Goal: Task Accomplishment & Management: Use online tool/utility

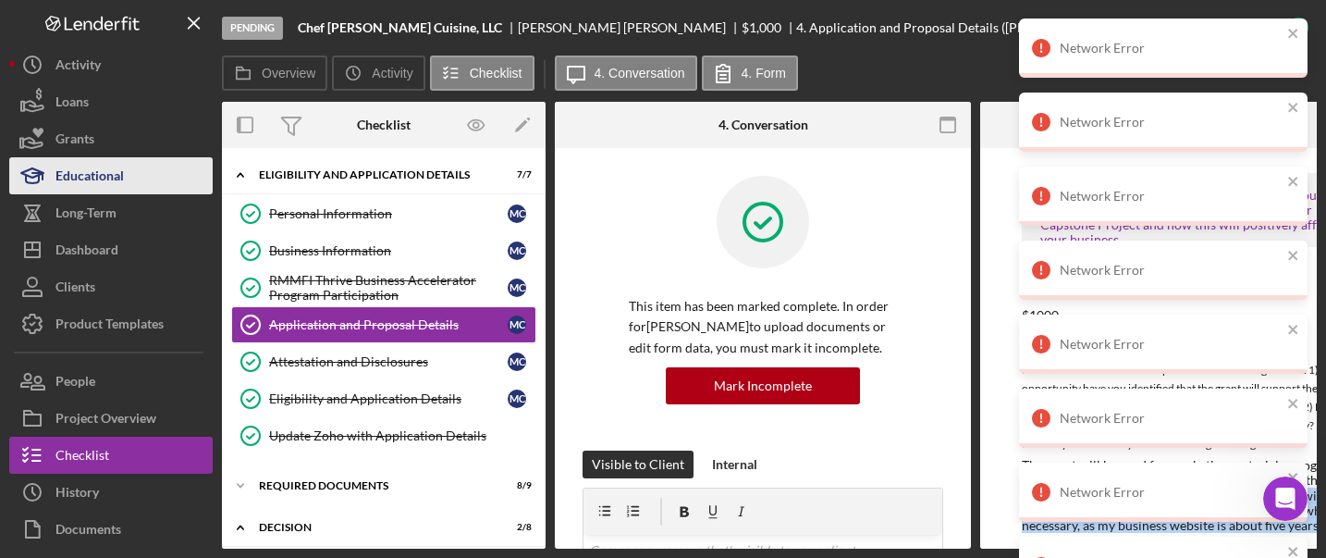
scroll to position [1963, 0]
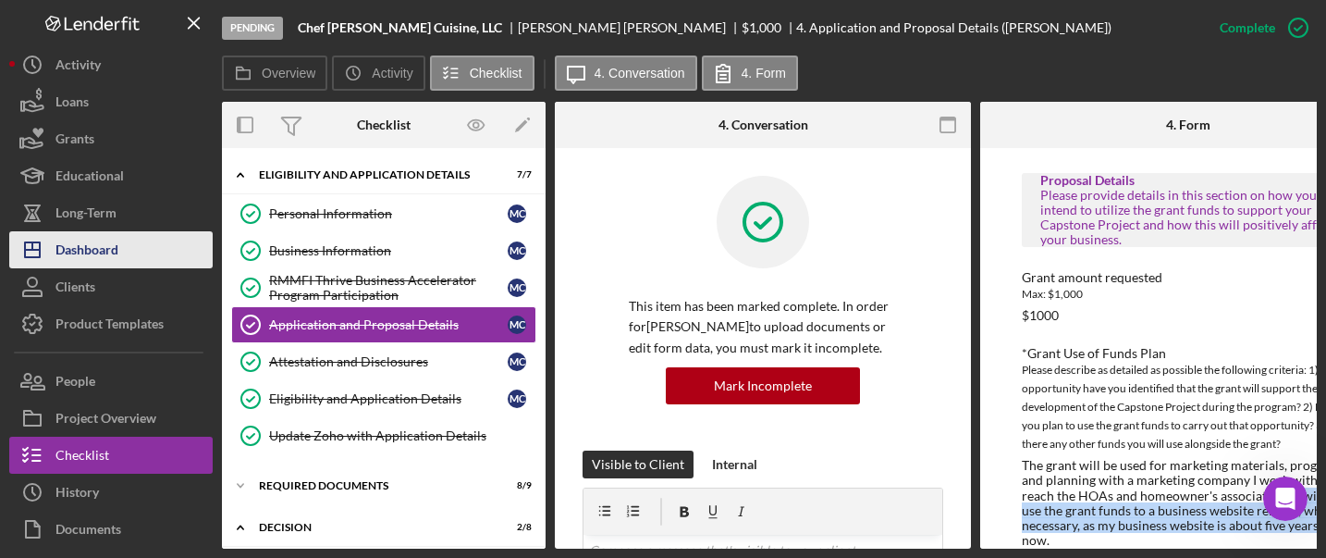
click at [120, 239] on button "Icon/Dashboard Dashboard" at bounding box center [110, 249] width 203 height 37
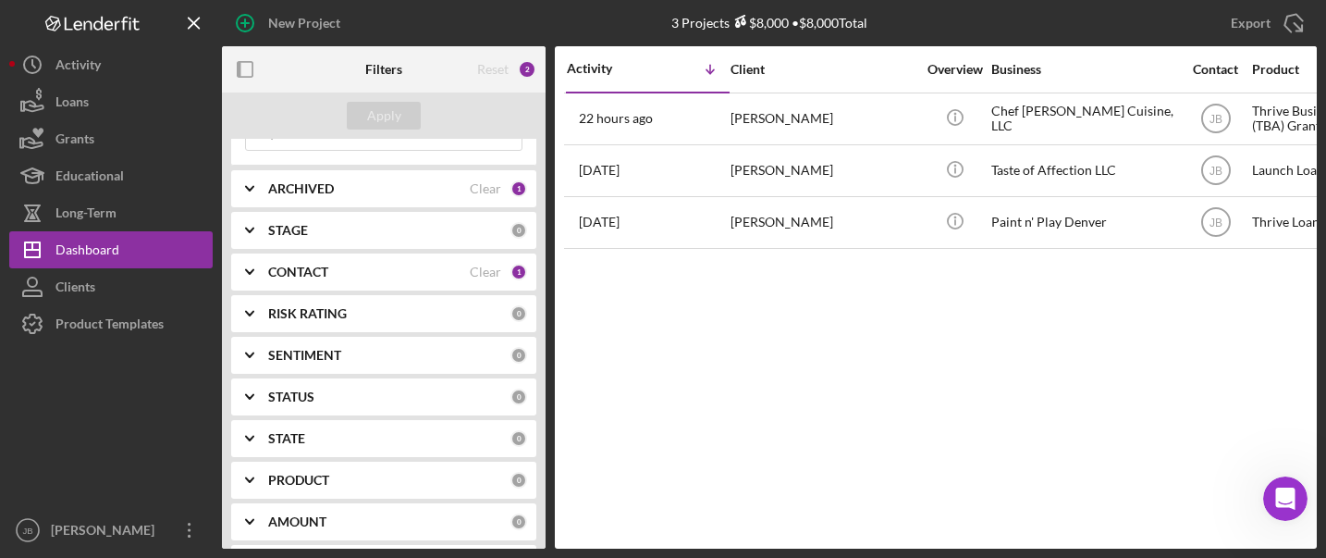
scroll to position [98, 0]
click at [460, 271] on div "CONTACT" at bounding box center [369, 276] width 202 height 15
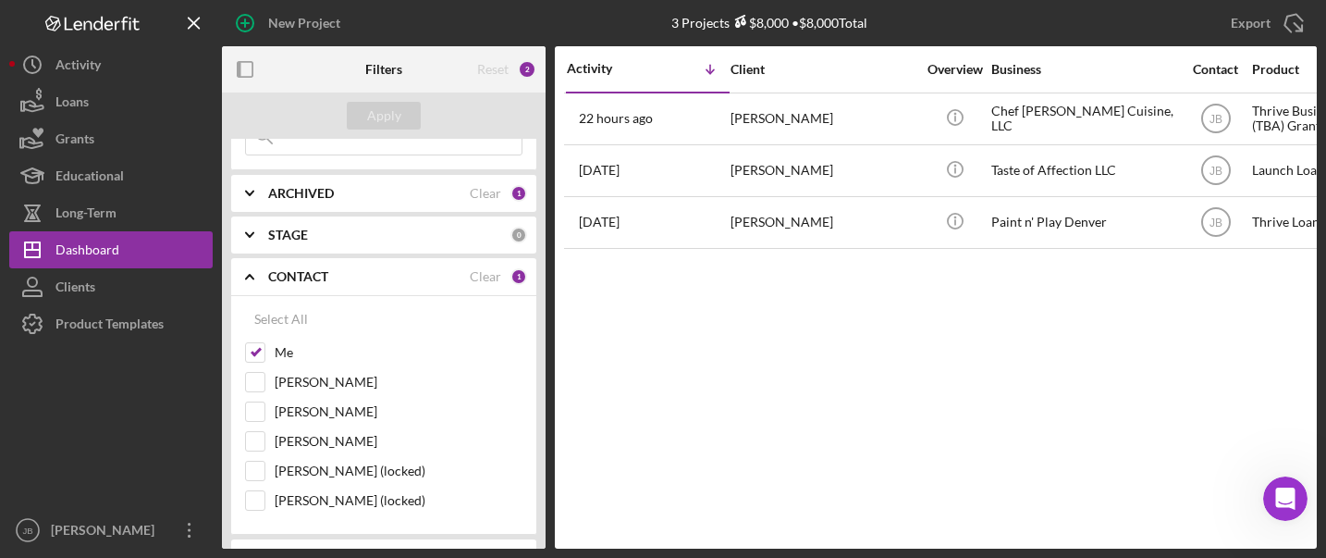
scroll to position [124, 0]
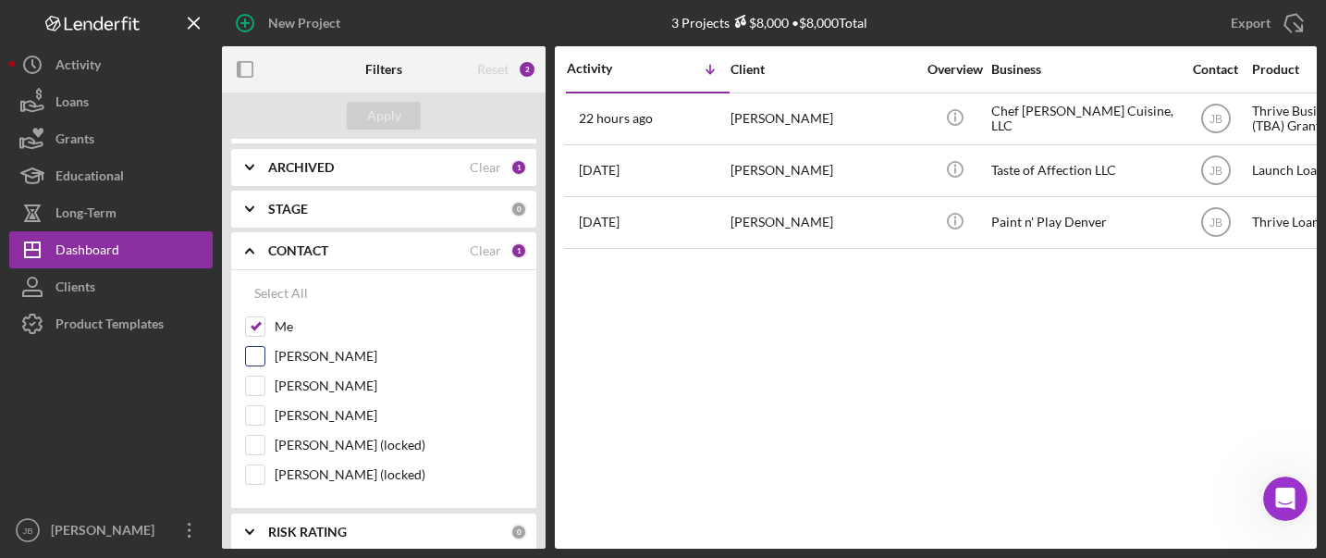
click at [256, 360] on input "Patrick Efferson" at bounding box center [255, 356] width 18 height 18
checkbox input "true"
click at [254, 323] on input "Me" at bounding box center [255, 326] width 18 height 18
checkbox input "false"
click at [385, 112] on div "Apply" at bounding box center [384, 116] width 34 height 28
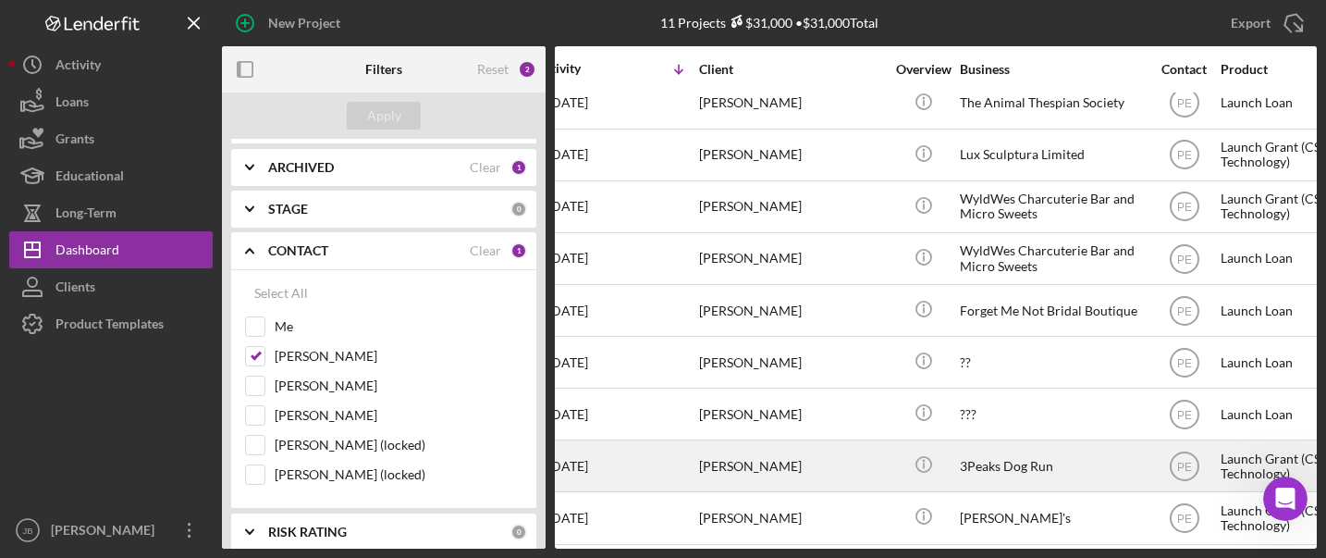
scroll to position [119, 0]
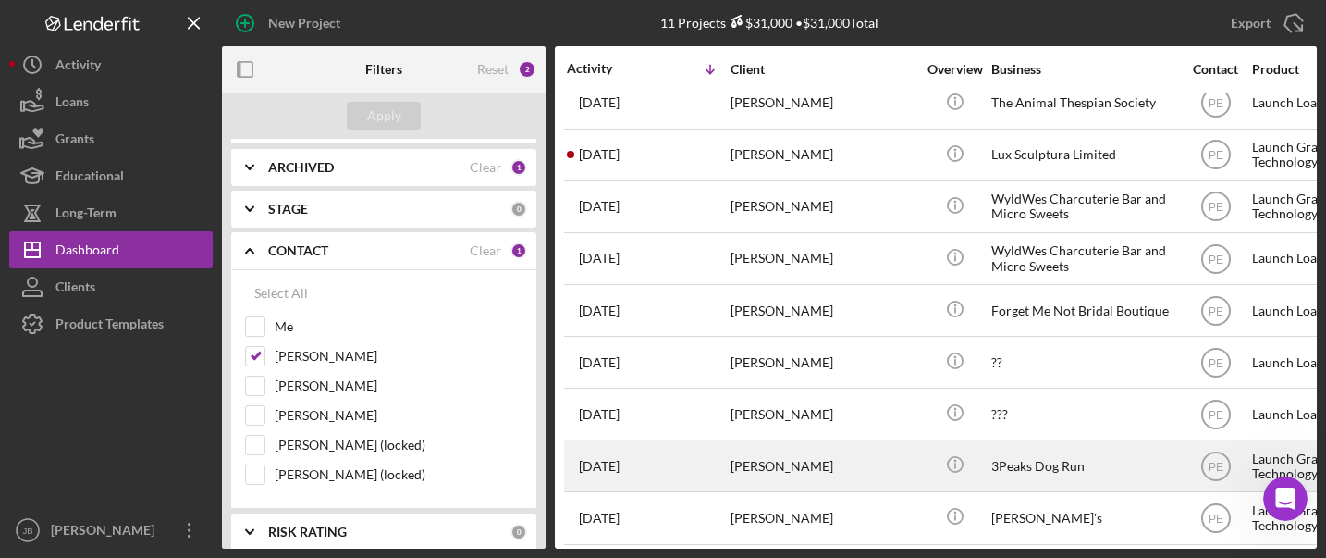
click at [798, 463] on div "[PERSON_NAME]" at bounding box center [822, 465] width 185 height 49
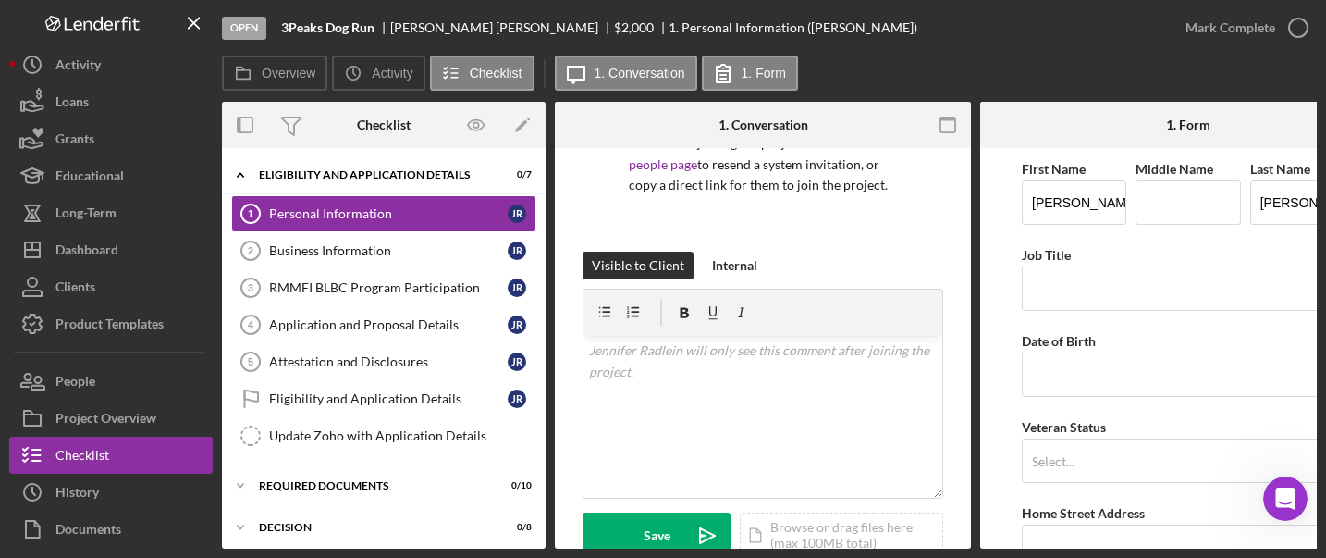
scroll to position [136, 0]
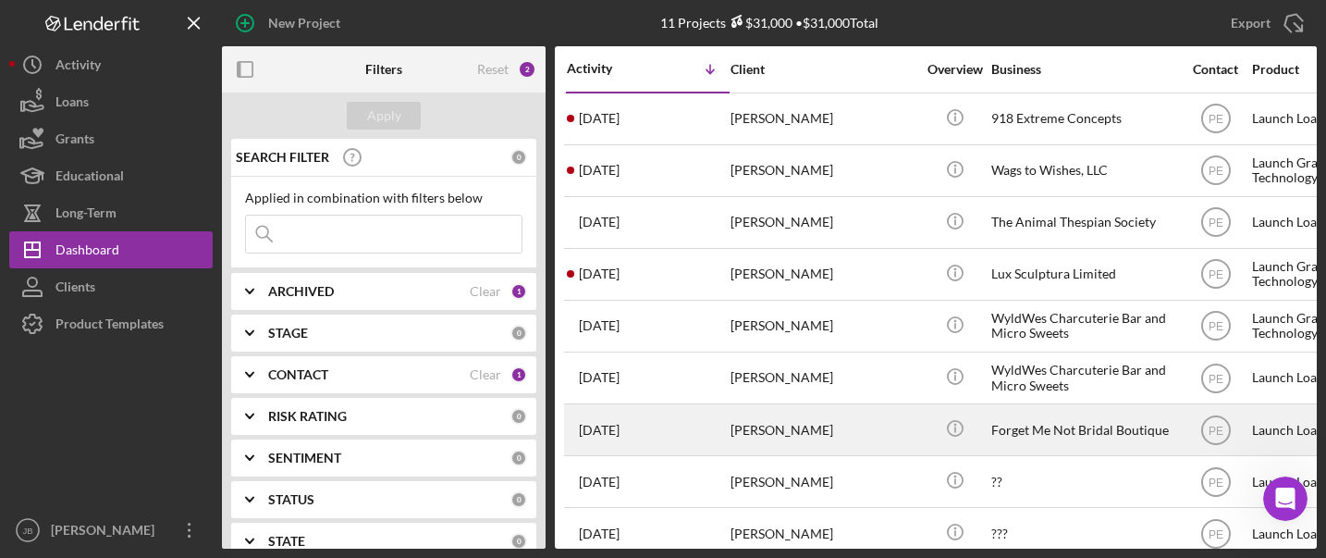
scroll to position [119, 0]
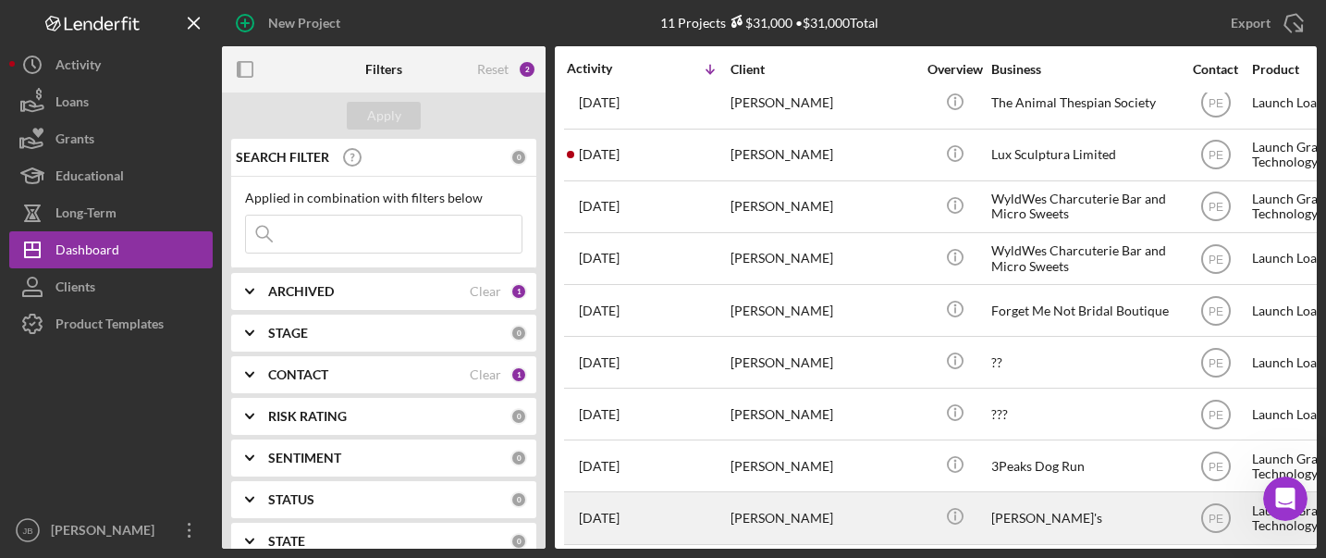
click at [768, 516] on div "[PERSON_NAME]" at bounding box center [822, 517] width 185 height 49
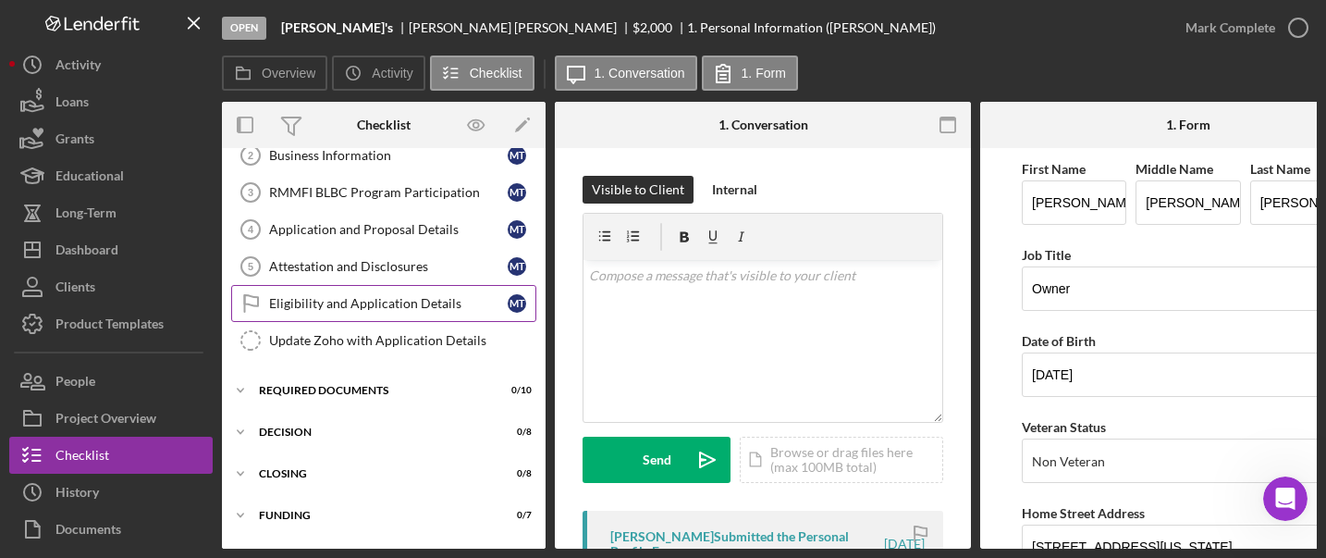
scroll to position [138, 0]
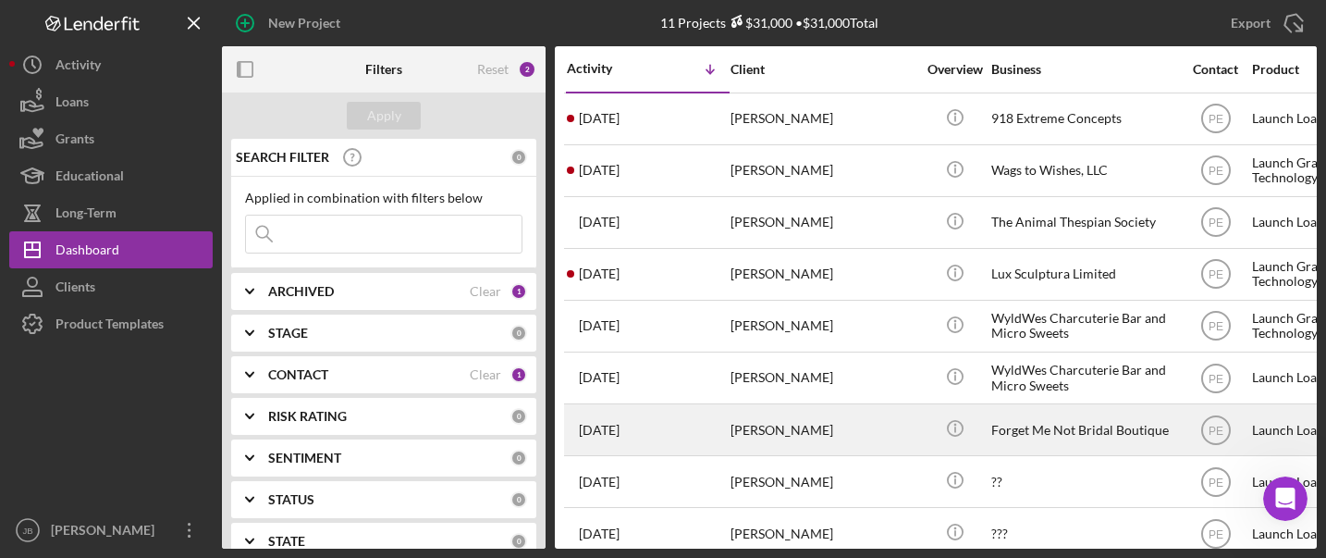
scroll to position [119, 0]
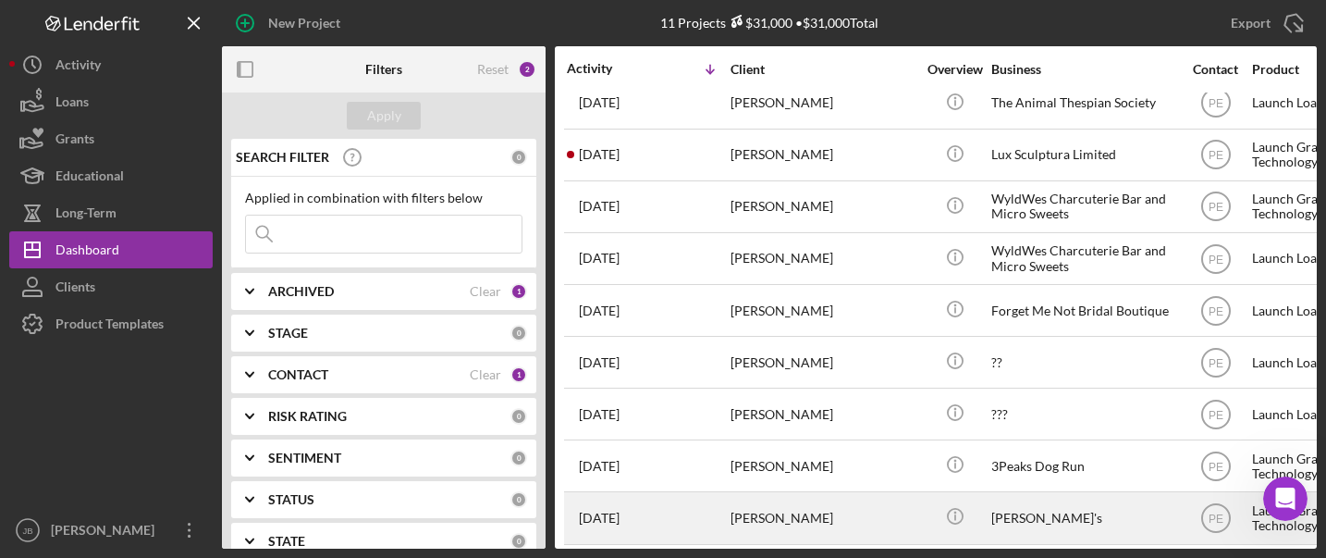
click at [768, 500] on div "[PERSON_NAME]" at bounding box center [822, 517] width 185 height 49
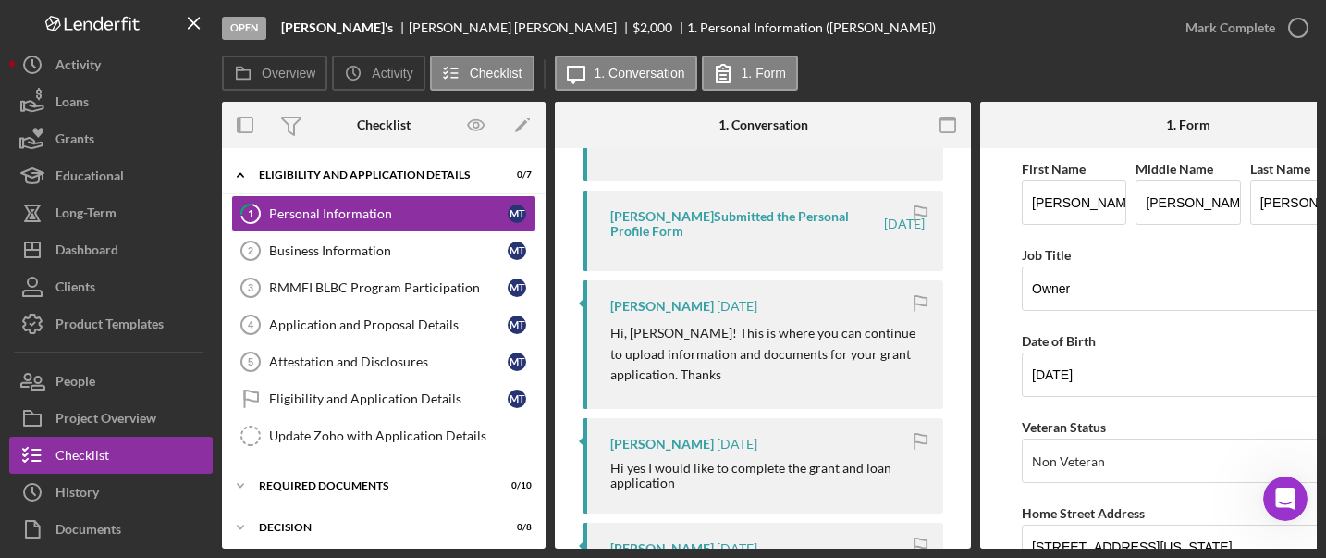
scroll to position [430, 0]
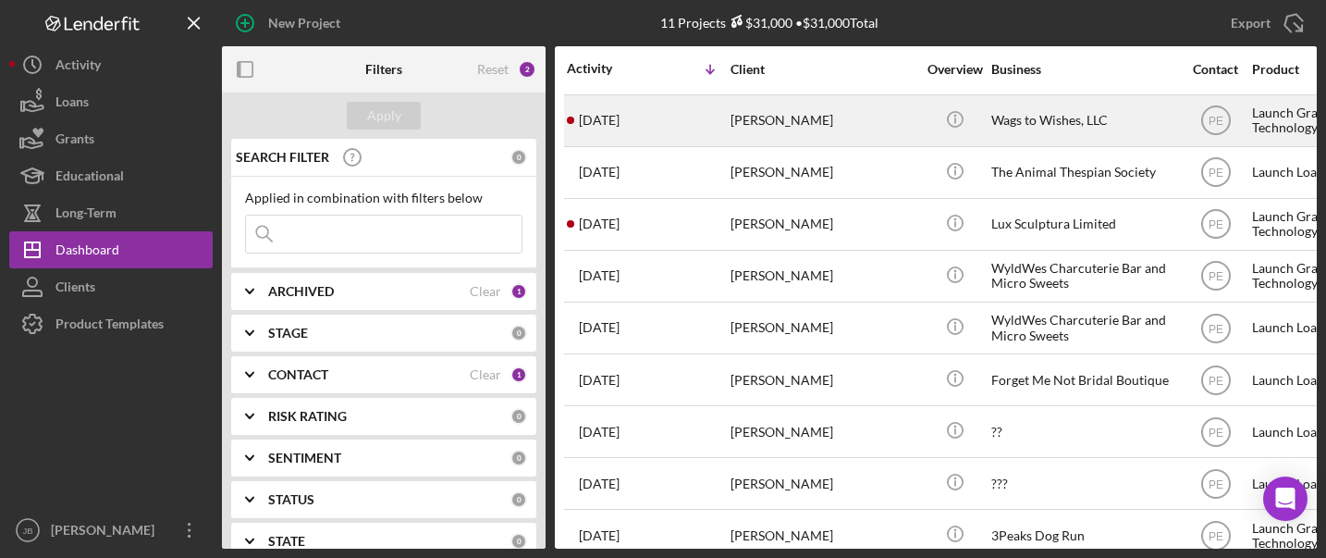
scroll to position [56, 0]
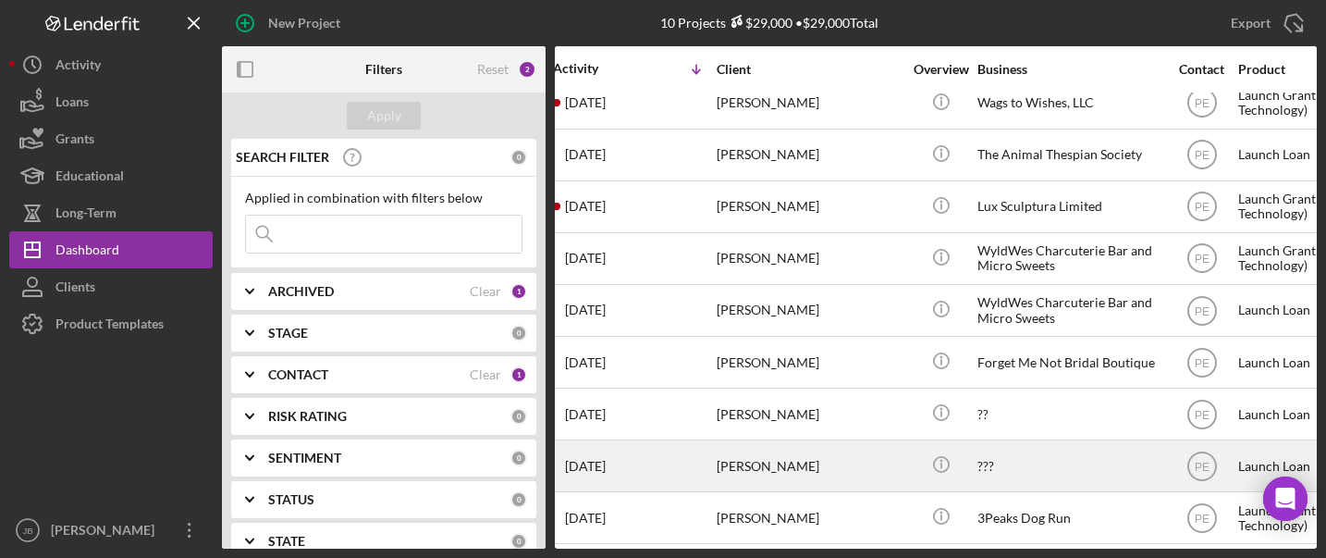
scroll to position [67, 0]
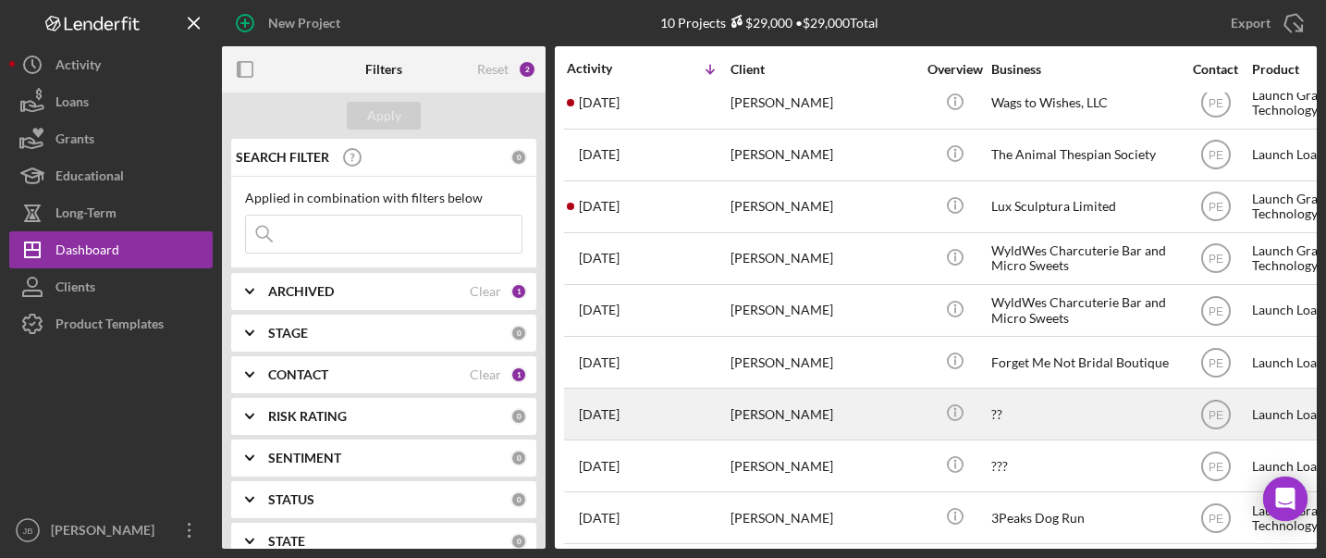
click at [761, 407] on div "[PERSON_NAME]" at bounding box center [822, 413] width 185 height 49
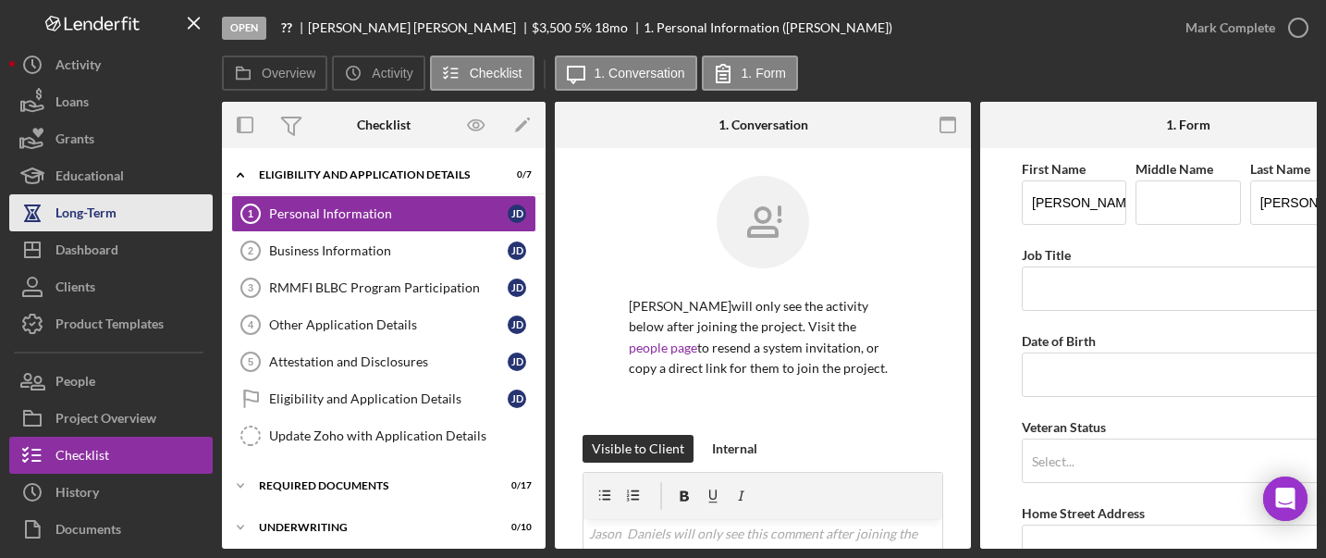
click at [143, 212] on button "Long-Term" at bounding box center [110, 212] width 203 height 37
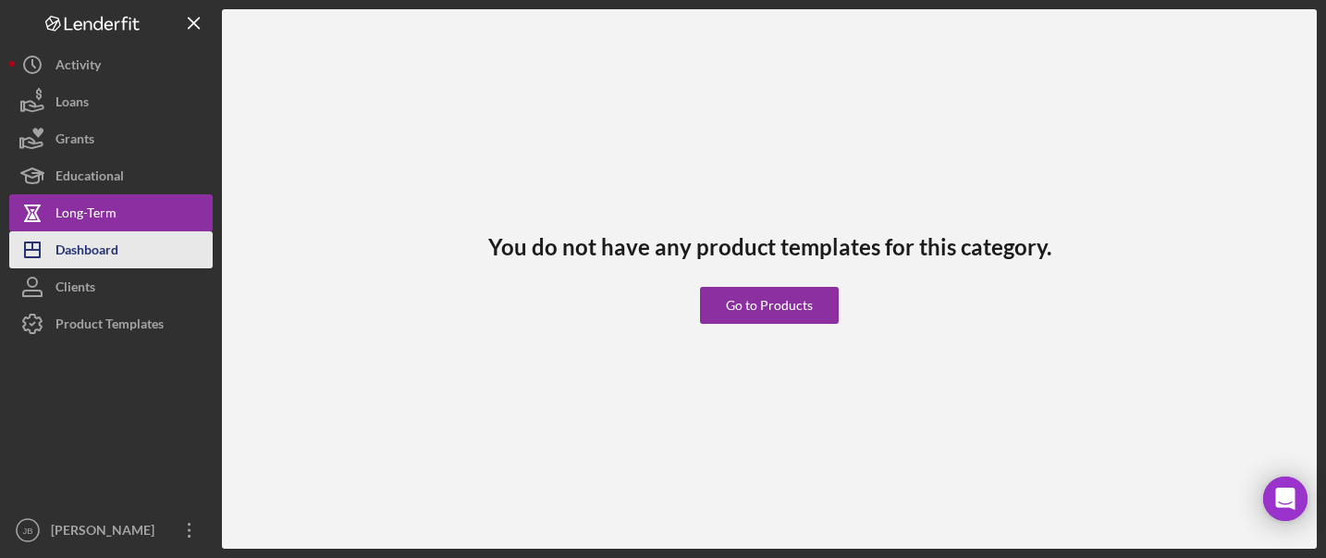
click at [135, 250] on button "Icon/Dashboard Dashboard" at bounding box center [110, 249] width 203 height 37
